Goal: Navigation & Orientation: Find specific page/section

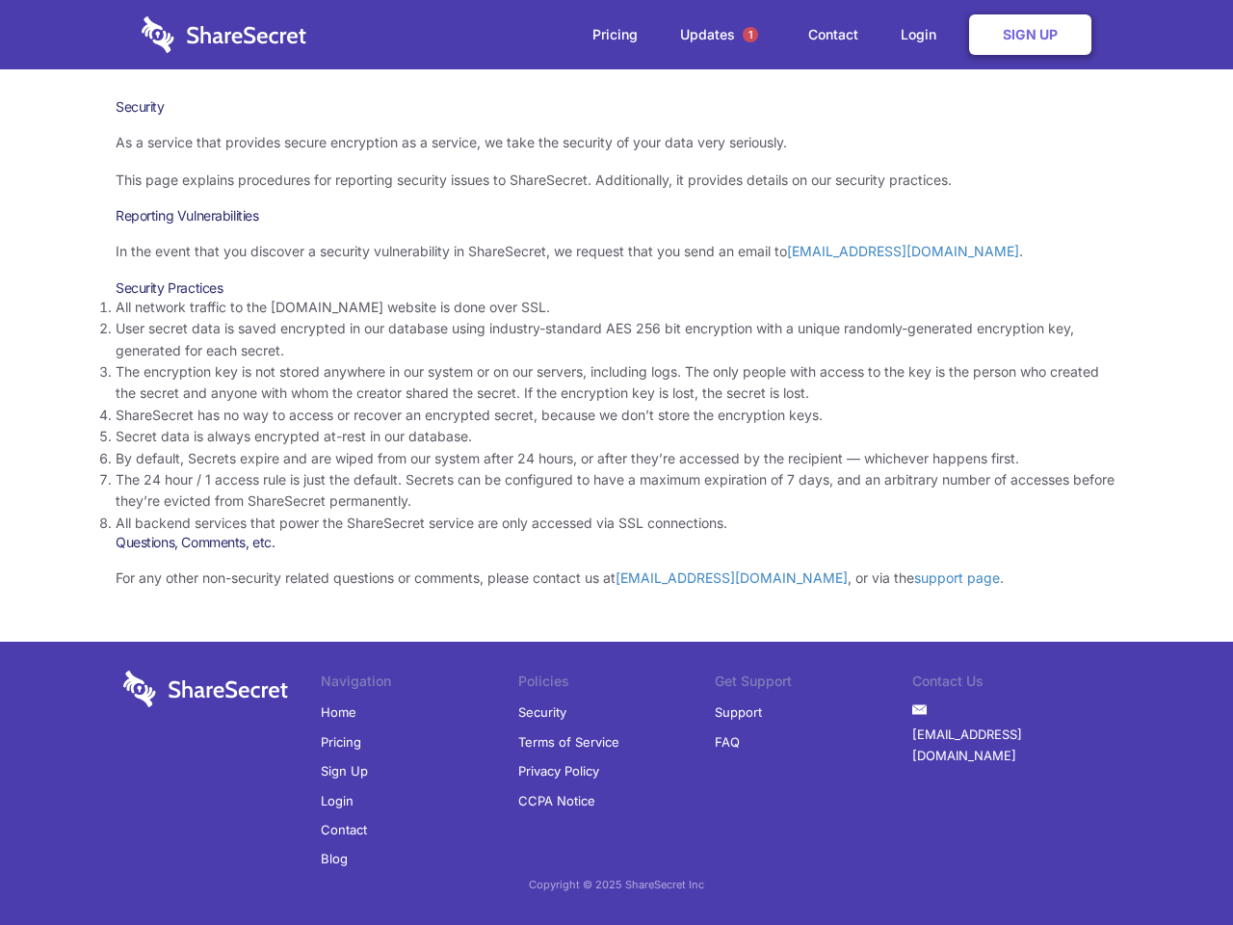
click at [617, 462] on li "By default, Secrets expire and are wiped from our system after 24 hours, or aft…" at bounding box center [617, 458] width 1002 height 21
click at [750, 35] on span "1" at bounding box center [750, 34] width 15 height 15
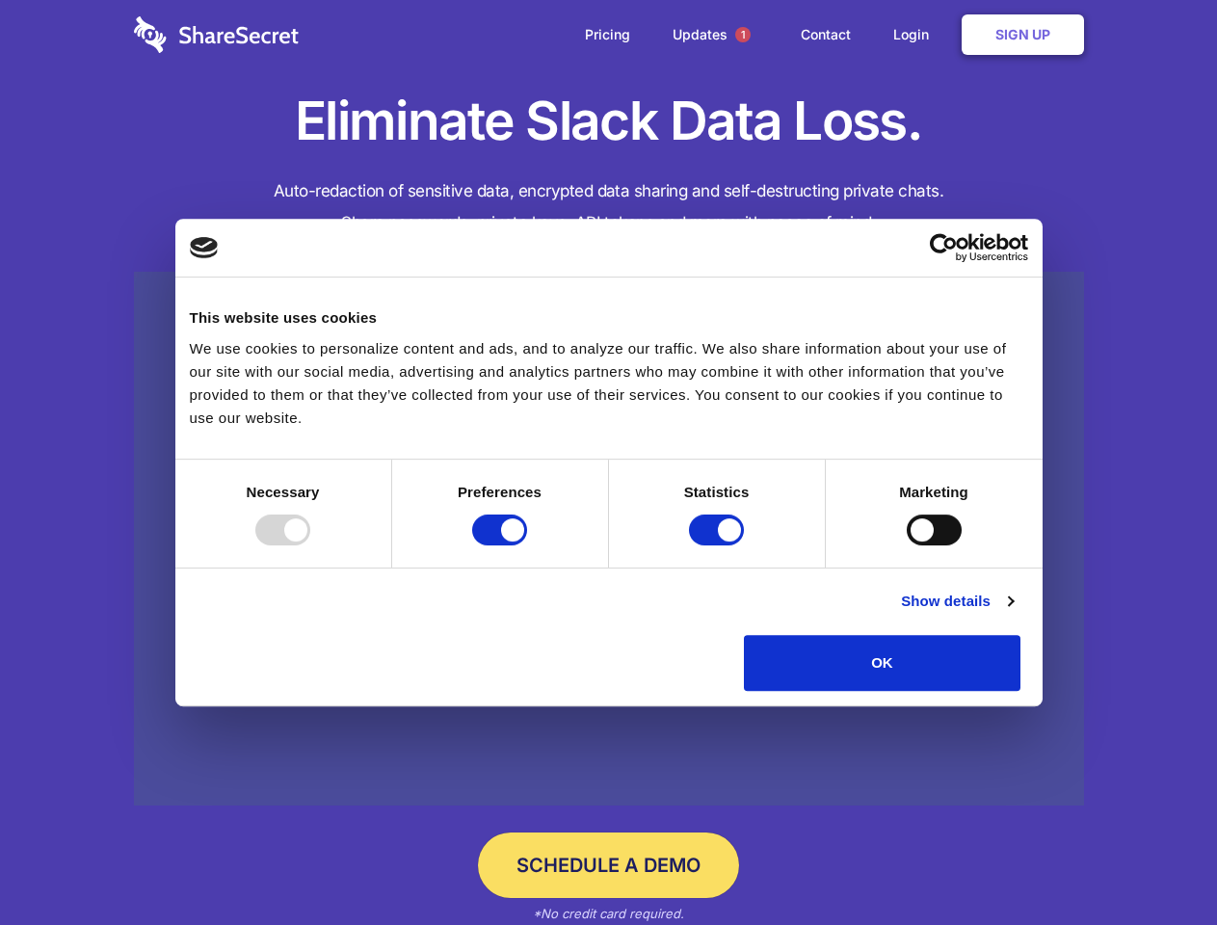
click at [310, 545] on div at bounding box center [282, 529] width 55 height 31
click at [527, 545] on input "Preferences" at bounding box center [499, 529] width 55 height 31
checkbox input "false"
click at [719, 545] on input "Statistics" at bounding box center [716, 529] width 55 height 31
checkbox input "false"
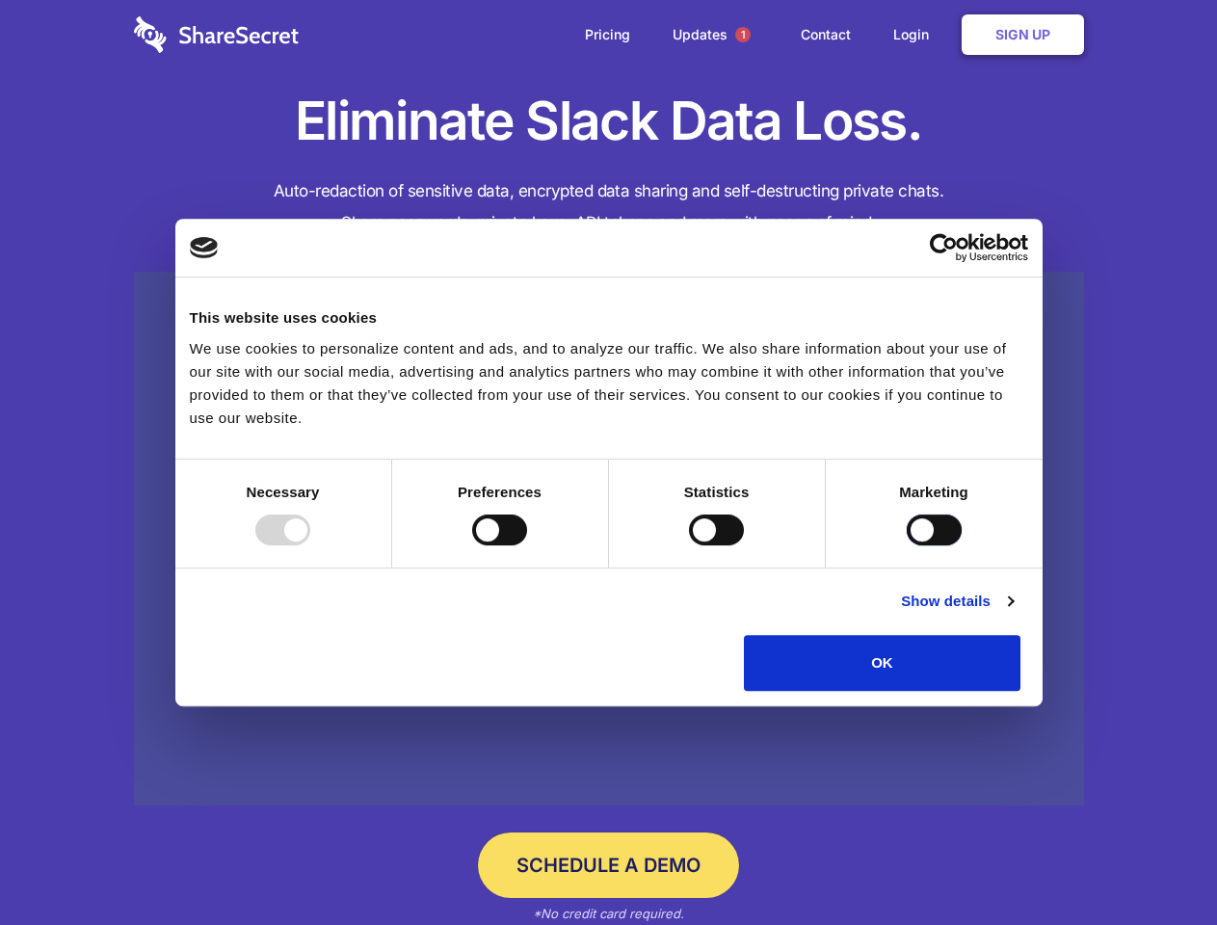
click at [907, 545] on input "Marketing" at bounding box center [934, 529] width 55 height 31
checkbox input "true"
click at [1013, 613] on link "Show details" at bounding box center [957, 601] width 112 height 23
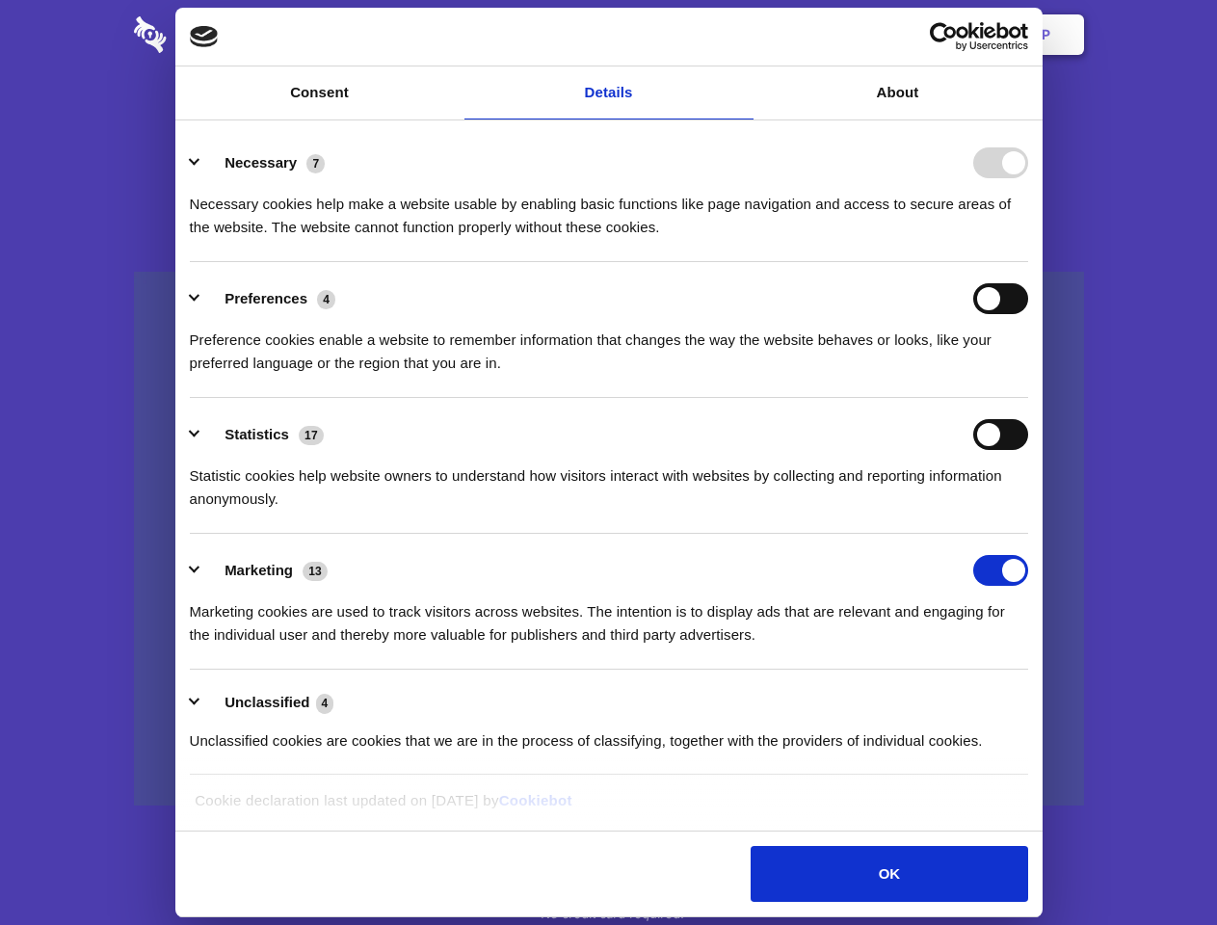
click at [1028, 262] on li "Necessary 7 Necessary cookies help make a website usable by enabling basic func…" at bounding box center [609, 194] width 838 height 136
click at [742, 35] on span "1" at bounding box center [742, 34] width 15 height 15
